Goal: Task Accomplishment & Management: Use online tool/utility

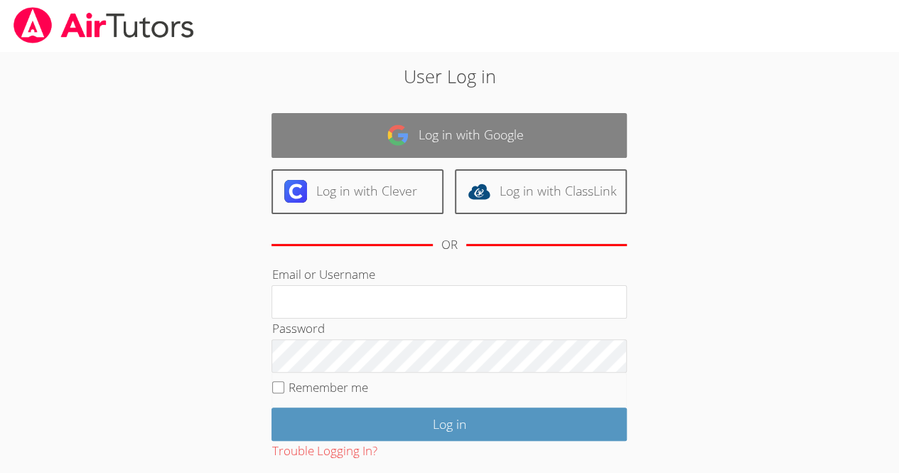
click at [412, 134] on link "Log in with Google" at bounding box center [449, 135] width 355 height 45
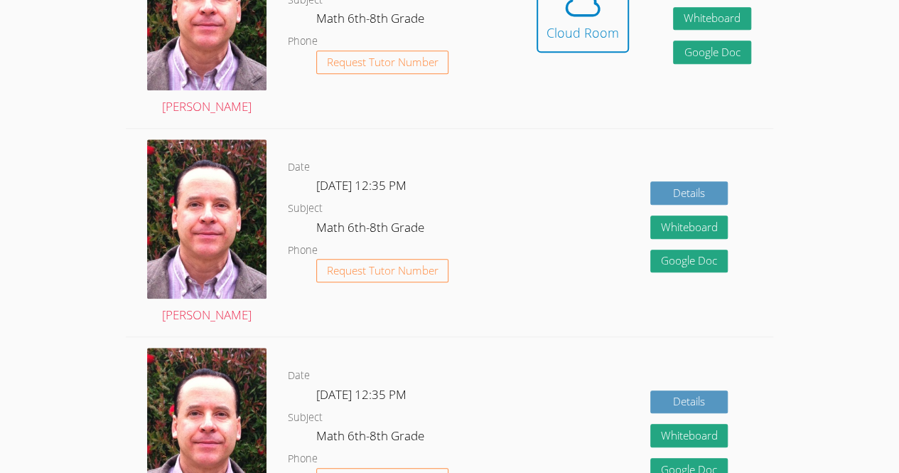
scroll to position [483, 0]
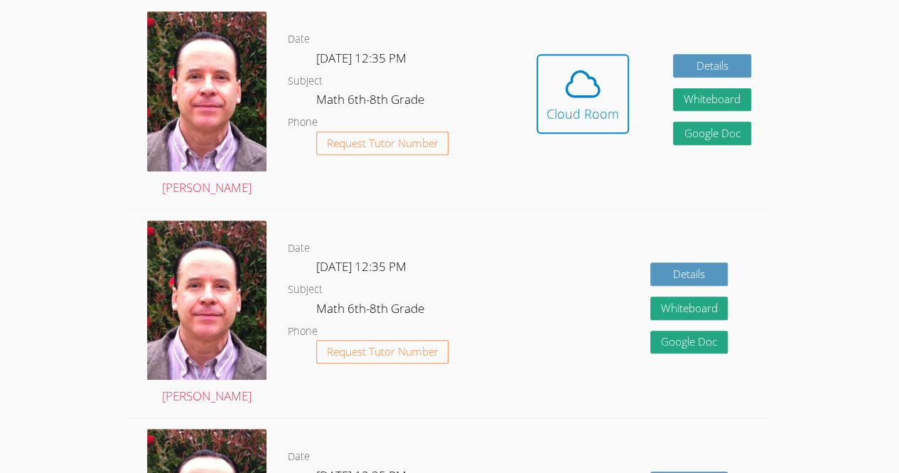
scroll to position [409, 0]
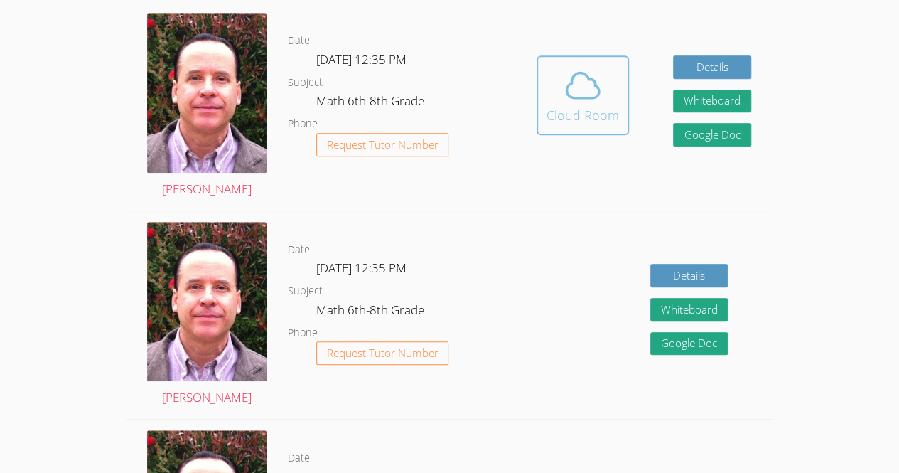
click at [578, 123] on div "Cloud Room" at bounding box center [583, 115] width 73 height 20
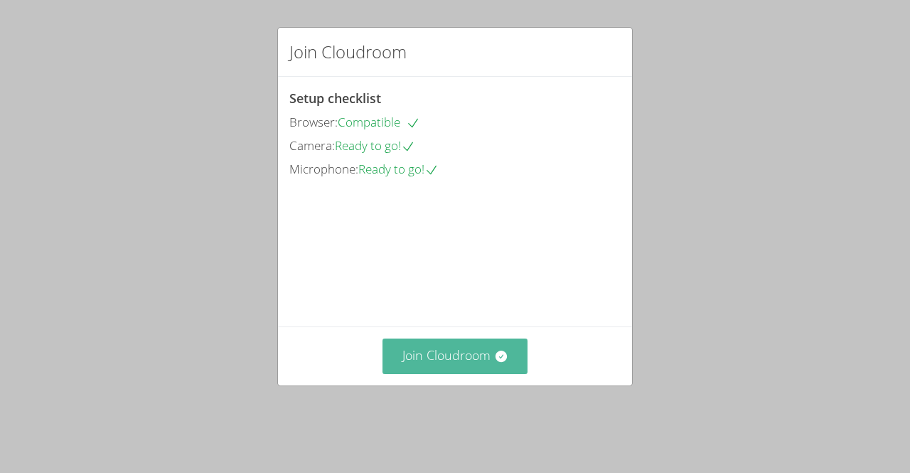
click at [428, 373] on button "Join Cloudroom" at bounding box center [456, 355] width 146 height 35
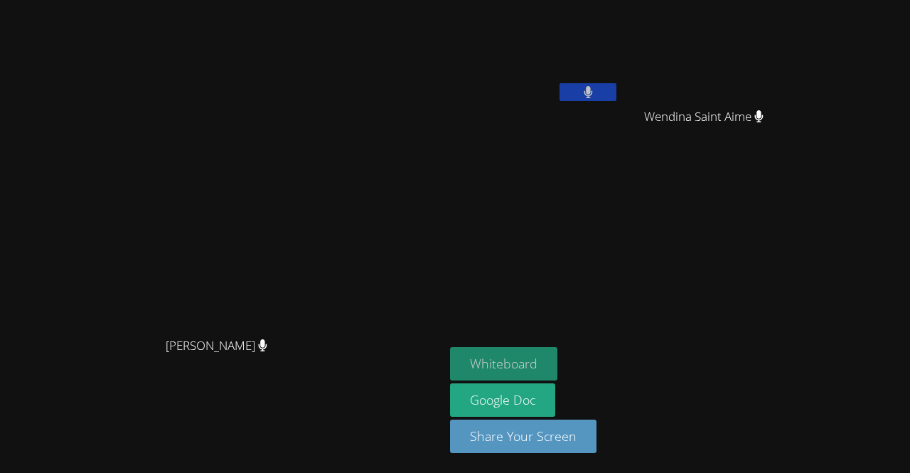
click at [557, 365] on button "Whiteboard" at bounding box center [503, 363] width 107 height 33
click at [616, 85] on button at bounding box center [588, 92] width 57 height 18
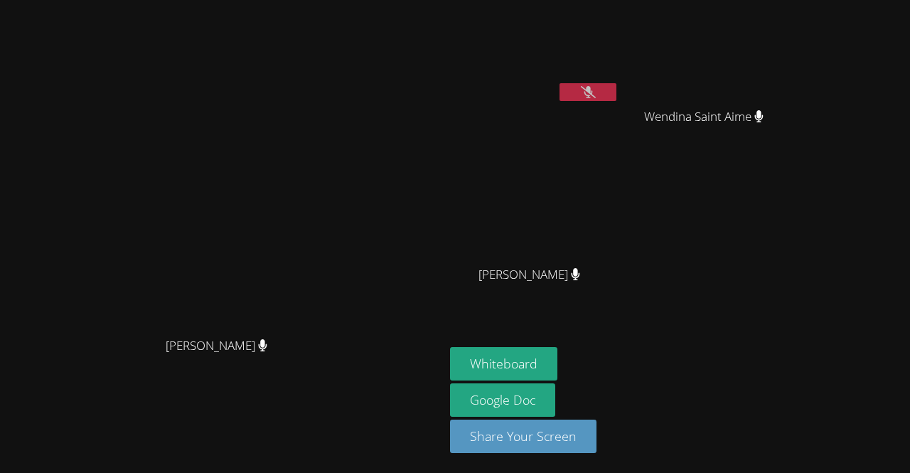
click at [616, 85] on button at bounding box center [588, 92] width 57 height 18
click at [596, 96] on icon at bounding box center [588, 92] width 15 height 12
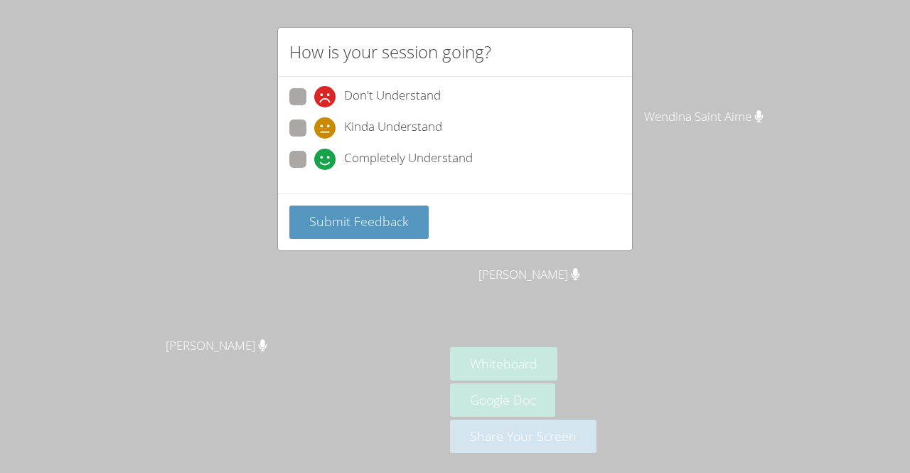
click at [463, 151] on span "Completely Understand" at bounding box center [408, 159] width 129 height 21
click at [326, 151] on input "Completely Understand" at bounding box center [320, 157] width 12 height 12
radio input "true"
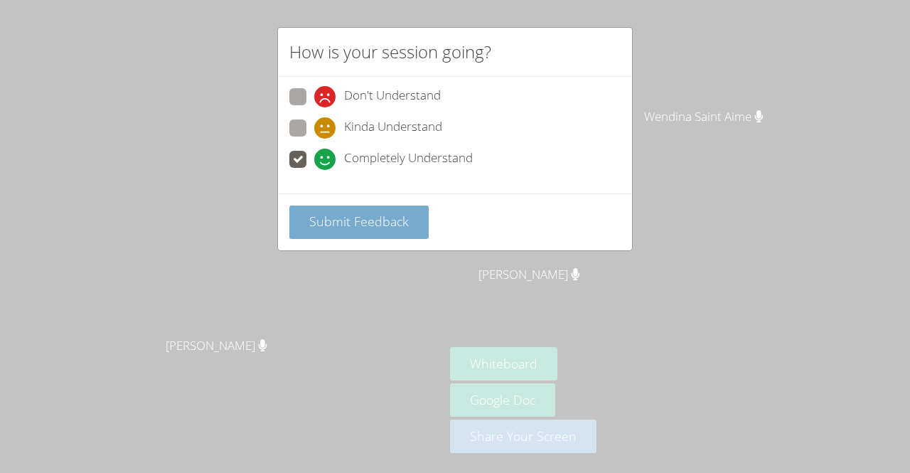
click at [395, 215] on span "Submit Feedback" at bounding box center [359, 221] width 100 height 17
